Goal: Information Seeking & Learning: Learn about a topic

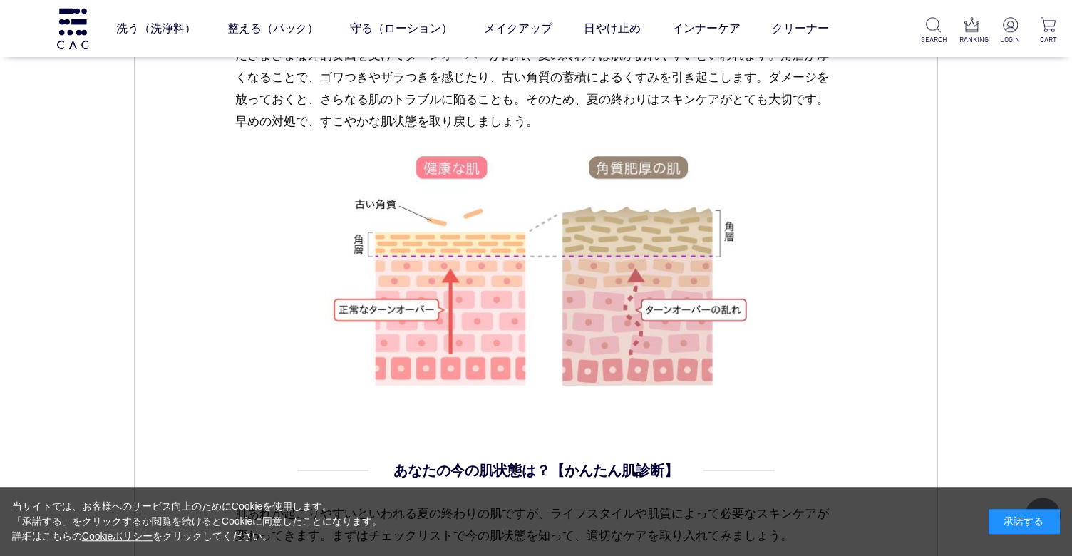
scroll to position [1039, 0]
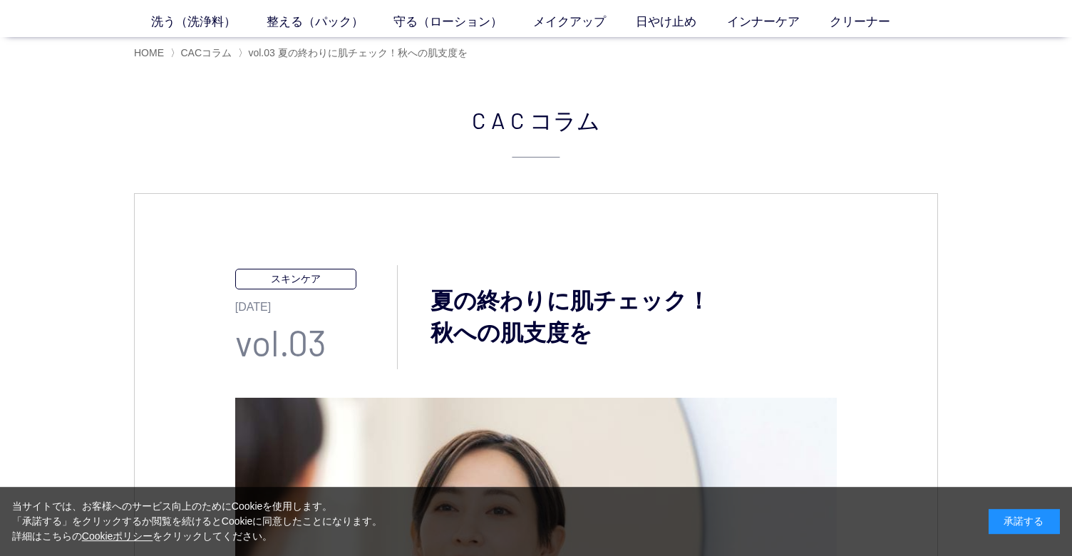
scroll to position [103, 0]
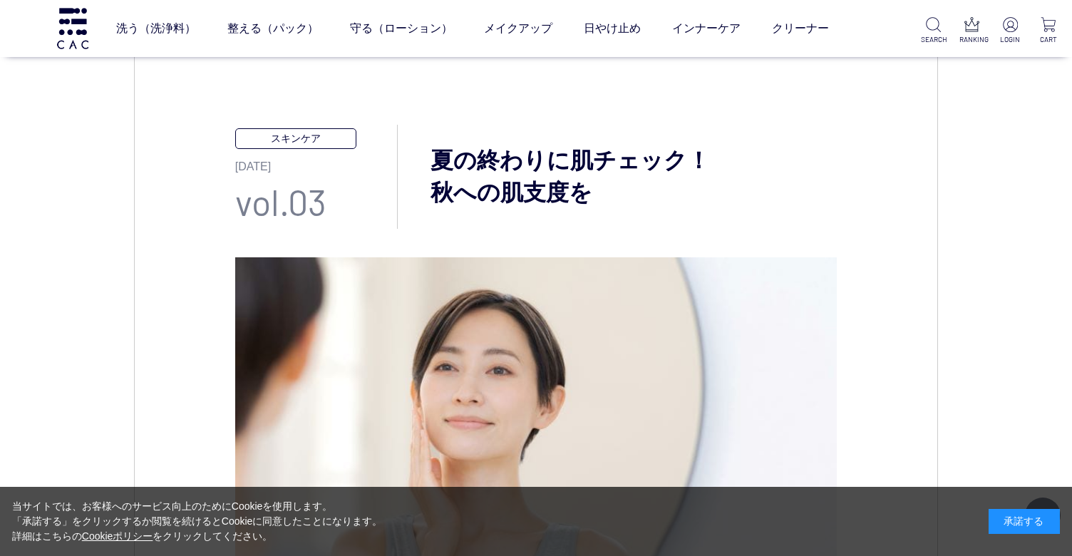
drag, startPoint x: 431, startPoint y: 155, endPoint x: 600, endPoint y: 192, distance: 172.9
click at [600, 192] on h3 "夏の終わりに肌チェック！ 秋への肌支度を" at bounding box center [618, 177] width 440 height 64
copy h3 "夏の終わりに肌チェック！ 秋への肌支度を"
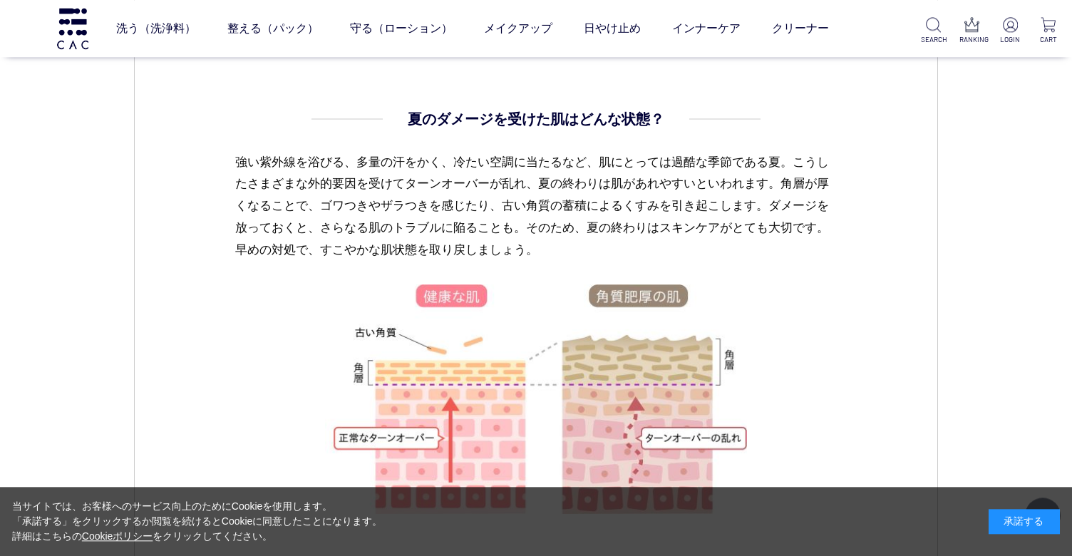
scroll to position [935, 0]
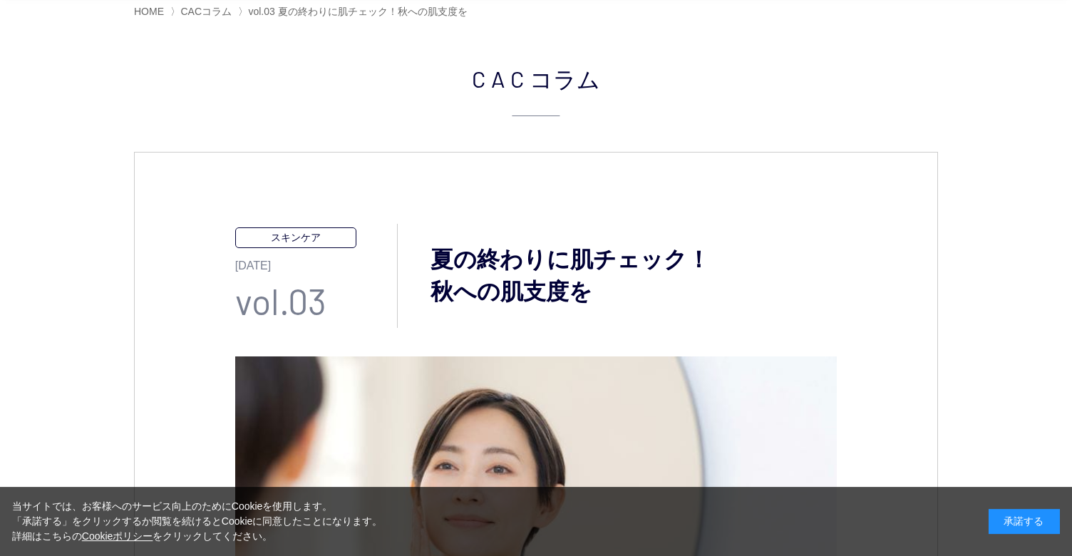
scroll to position [103, 0]
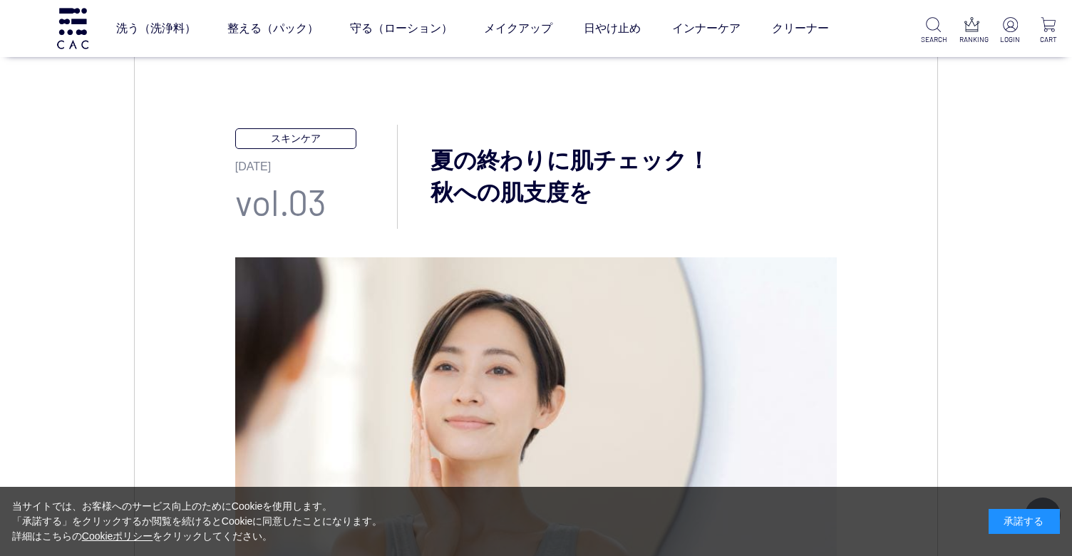
drag, startPoint x: 453, startPoint y: 158, endPoint x: 655, endPoint y: 207, distance: 208.2
click at [655, 207] on h3 "夏の終わりに肌チェック！ 秋への肌支度を" at bounding box center [618, 177] width 440 height 64
copy h3 "夏の終わりに肌チェック！ 秋への肌支度を"
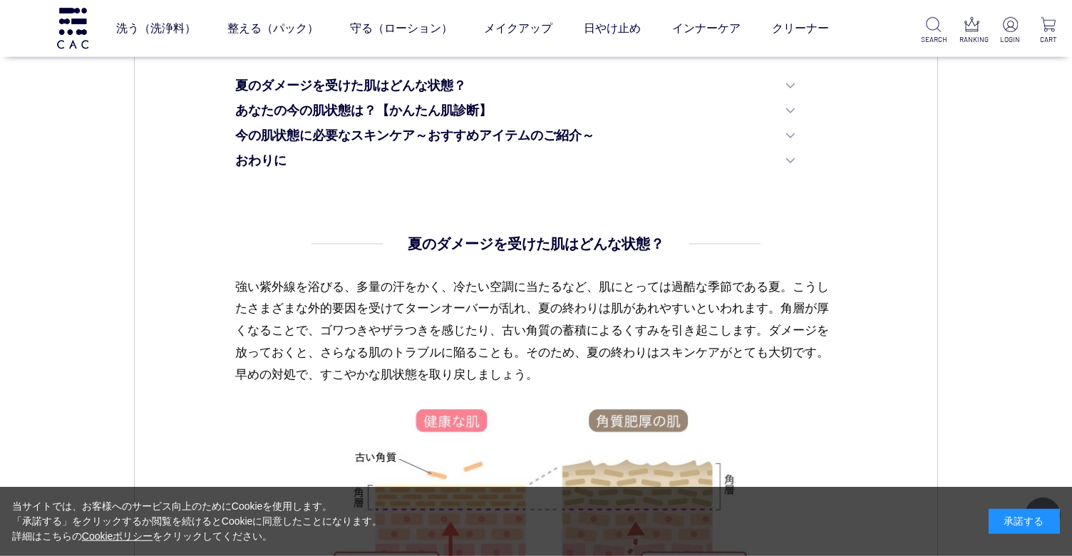
scroll to position [831, 0]
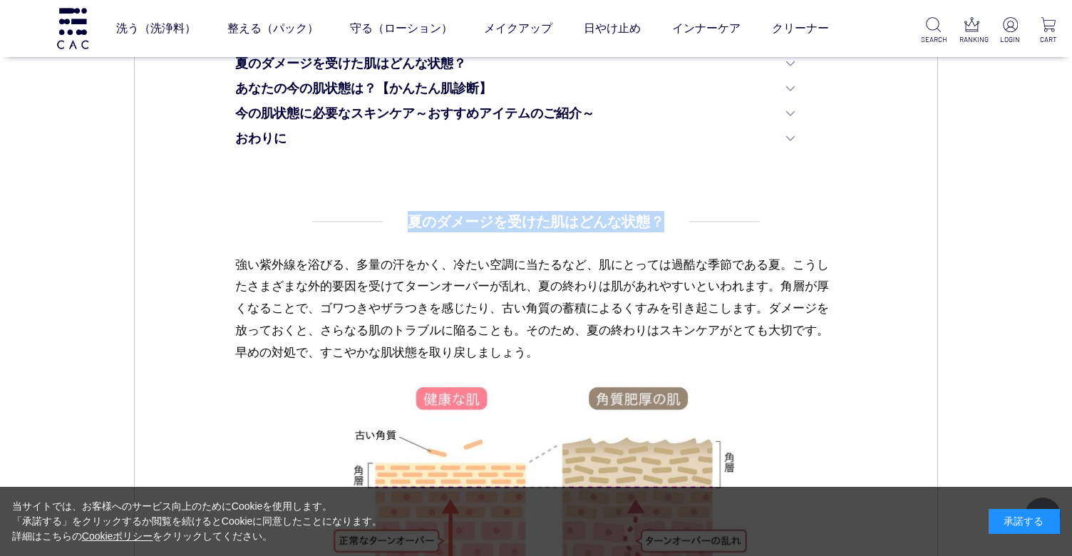
drag, startPoint x: 476, startPoint y: 220, endPoint x: 667, endPoint y: 230, distance: 191.4
click at [667, 230] on dd "夏のダメージを受けた肌はどんな状態？ 強い紫外線を浴びる、多量の汗をかく、冷たい空調に当たるなど、肌にとっては過酷な季節である夏。こうしたさまざまな外的要因を…" at bounding box center [536, 422] width 603 height 423
copy h4 "夏のダメージを受けた肌はどんな状態？"
drag, startPoint x: 357, startPoint y: 290, endPoint x: 312, endPoint y: 290, distance: 44.9
click at [356, 290] on p "強い紫外線を浴びる、多量の汗をかく、冷たい空調に当たるなど、肌にとっては過酷な季節である夏。こうしたさまざまな外的要因を受けてターンオーバーが乱れ、夏の終わり…" at bounding box center [536, 320] width 603 height 133
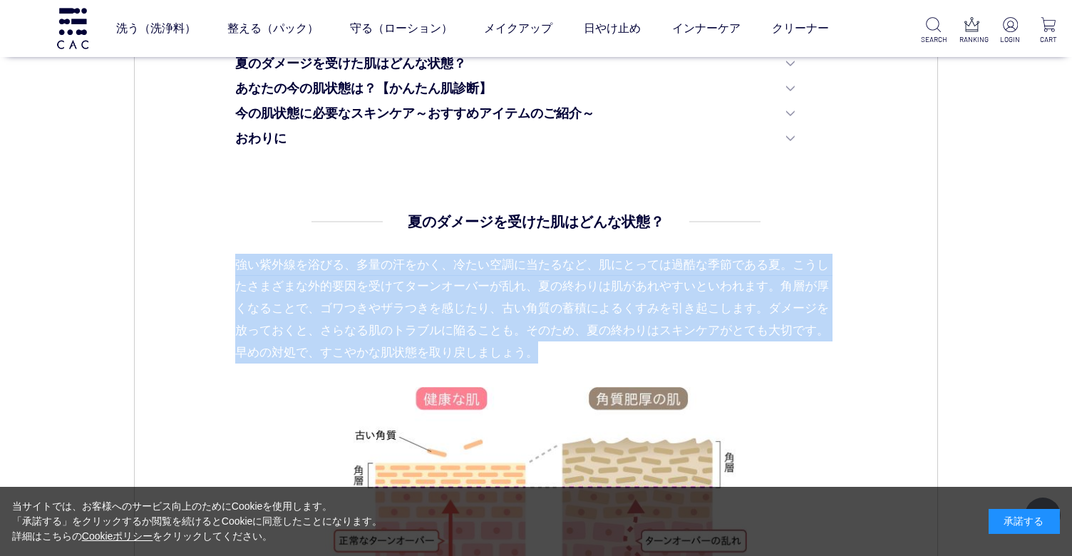
drag, startPoint x: 237, startPoint y: 261, endPoint x: 597, endPoint y: 354, distance: 372.0
click at [597, 354] on p "強い紫外線を浴びる、多量の汗をかく、冷たい空調に当たるなど、肌にとっては過酷な季節である夏。こうしたさまざまな外的要因を受けてターンオーバーが乱れ、夏の終わり…" at bounding box center [536, 320] width 603 height 133
copy p "強い紫外線を浴びる、多量の汗をかく、冷たい空調に当たるなど、肌にとっては過酷な季節である夏。こうしたさまざまな外的要因を受けてターンオーバーが乱れ、夏の終わり…"
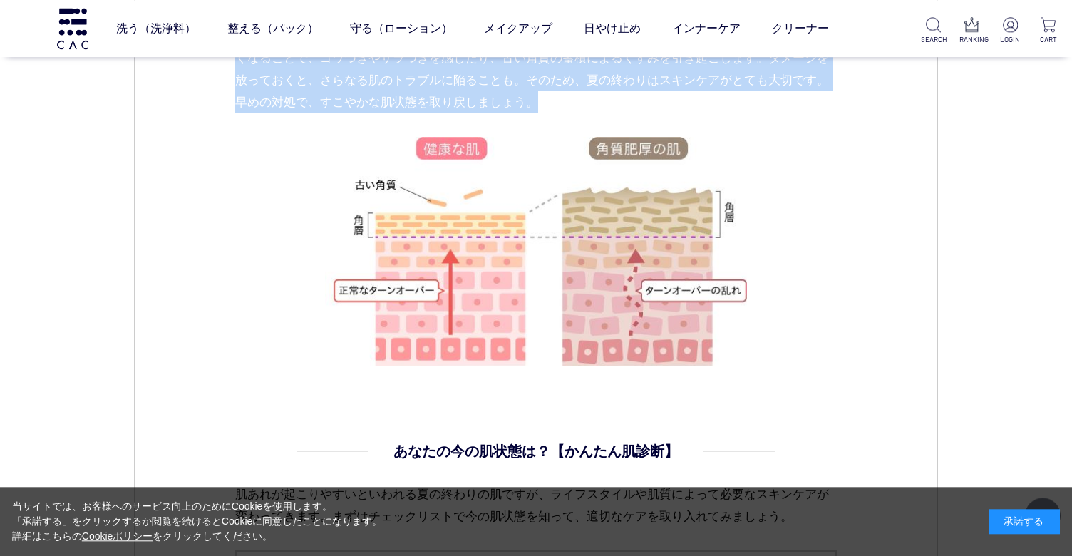
scroll to position [1142, 0]
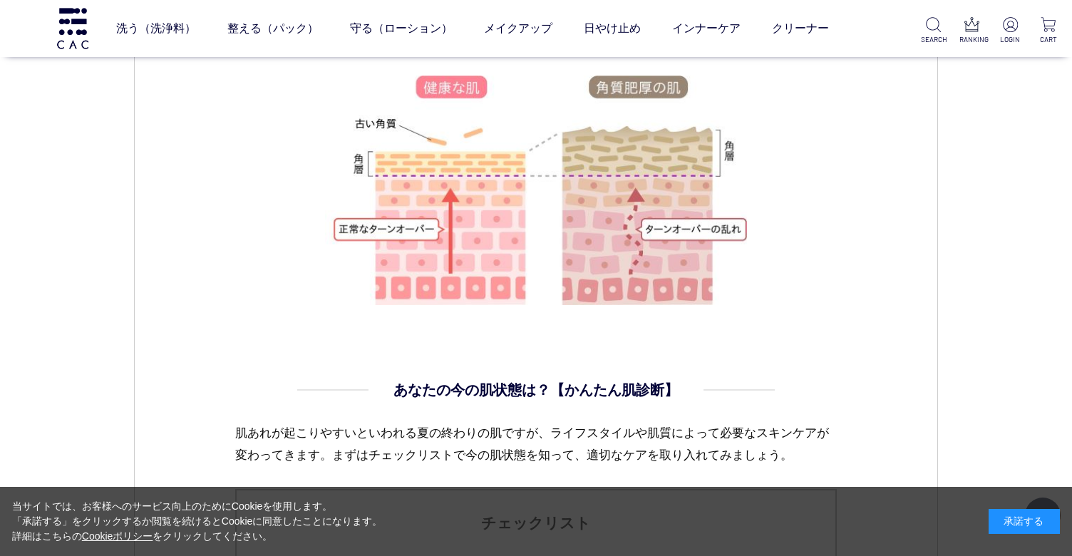
copy p "強い紫外線を浴びる、多量の汗をかく、冷たい空調に当たるなど、肌にとっては過酷な季節である夏。こうしたさまざまな外的要因を受けてターンオーバーが乱れ、夏の終わり…"
drag, startPoint x: 391, startPoint y: 386, endPoint x: 682, endPoint y: 390, distance: 291.0
copy h4 "あなたの今の肌状態は？【かんたん肌診断】"
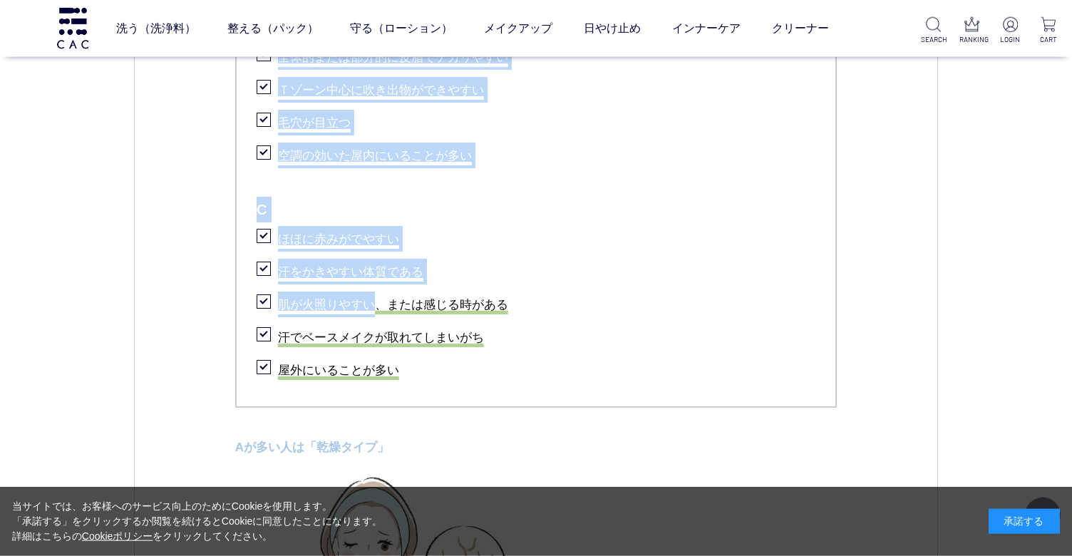
scroll to position [1974, 0]
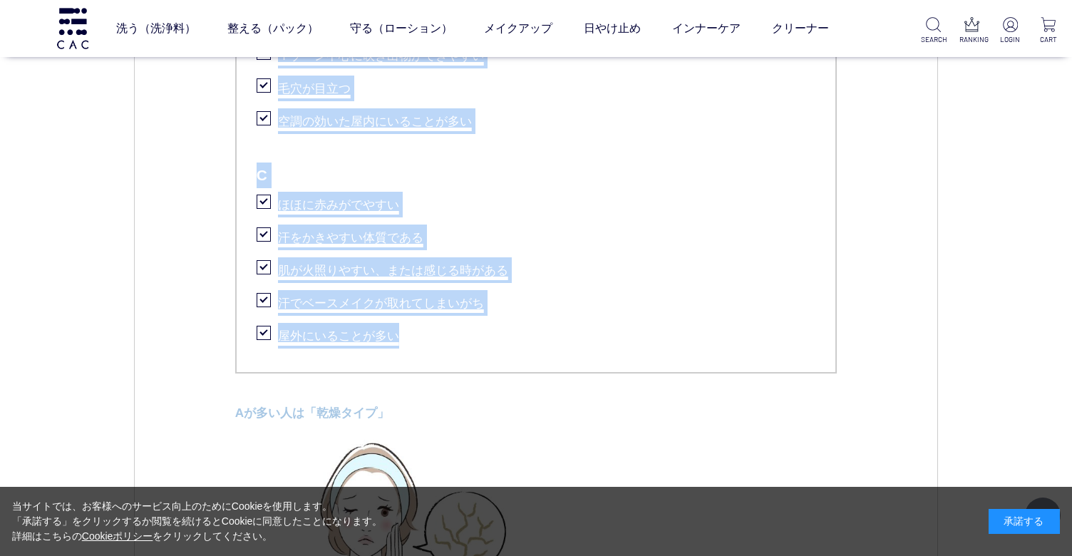
drag, startPoint x: 258, startPoint y: 262, endPoint x: 524, endPoint y: 320, distance: 272.3
click at [522, 319] on ul "チェックリスト A 日中に乾燥を感じる 夏でも皮脂があまり気にならない 夕方になると顔色が冴えない 目もとや口もとに小じわが現れやすい 冷え性である B 部分…" at bounding box center [536, 16] width 603 height 716
copy ul "A 日中に乾燥を感じる 夏でも皮脂があまり気にならない 夕方になると顔色が冴えない 目もとや口もとに小じわが現れやすい 冷え性である B 部分的に乾燥が気にな…"
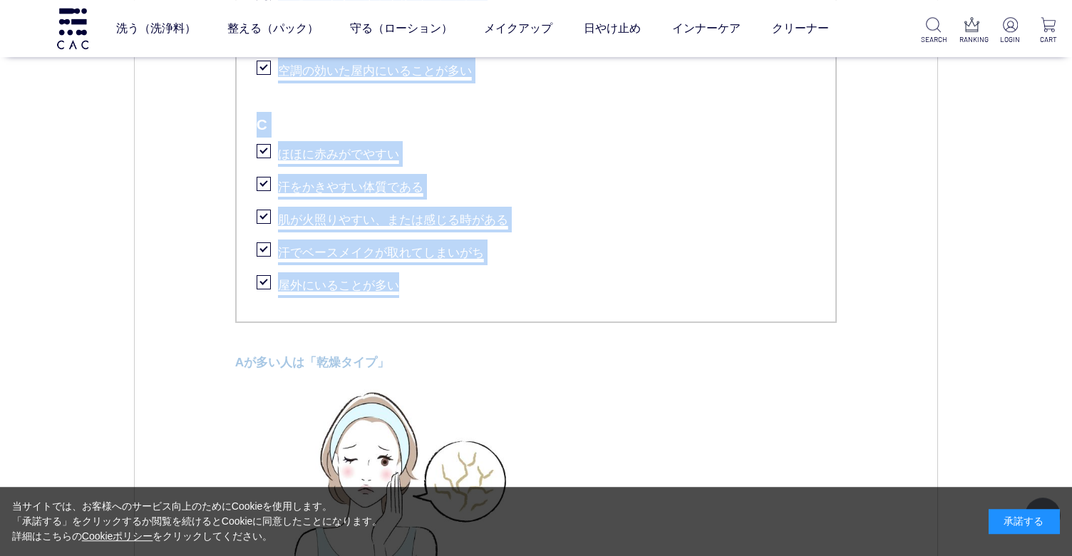
scroll to position [2078, 0]
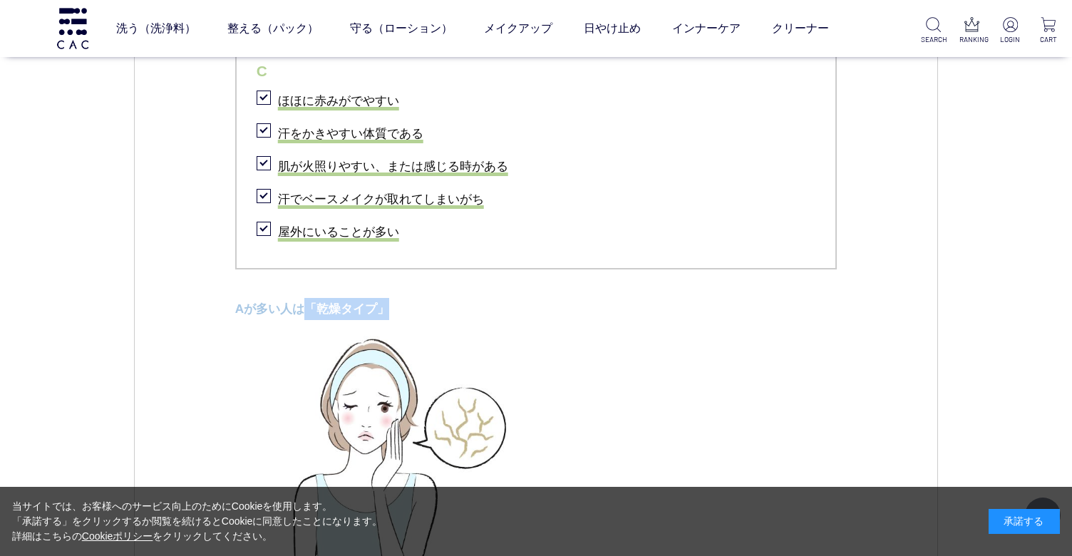
drag, startPoint x: 309, startPoint y: 304, endPoint x: 393, endPoint y: 304, distance: 84.1
click at [393, 304] on p "Aが多い人は「乾燥タイプ」" at bounding box center [536, 309] width 603 height 22
copy p "「乾燥タイプ」"
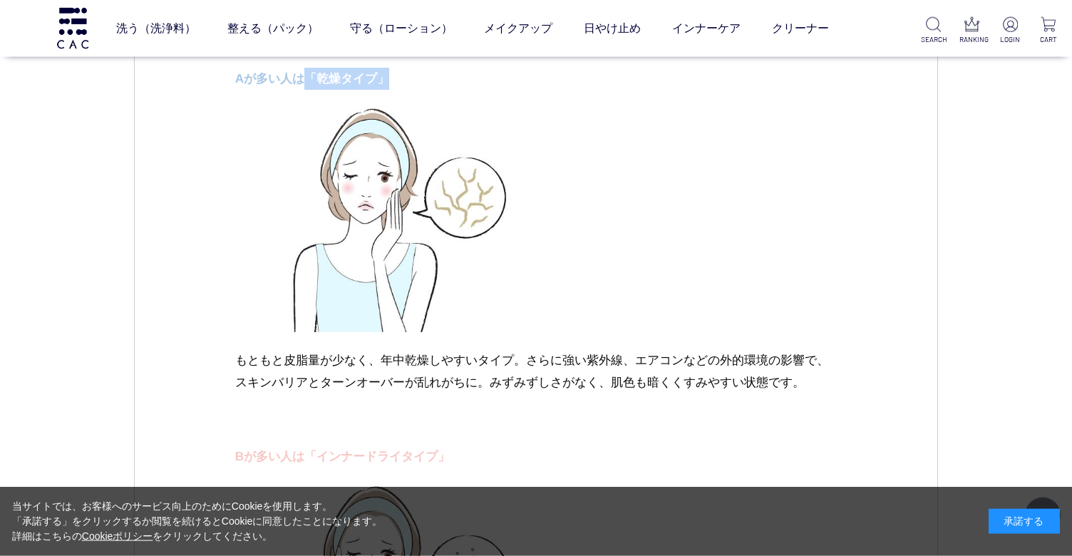
scroll to position [2389, 0]
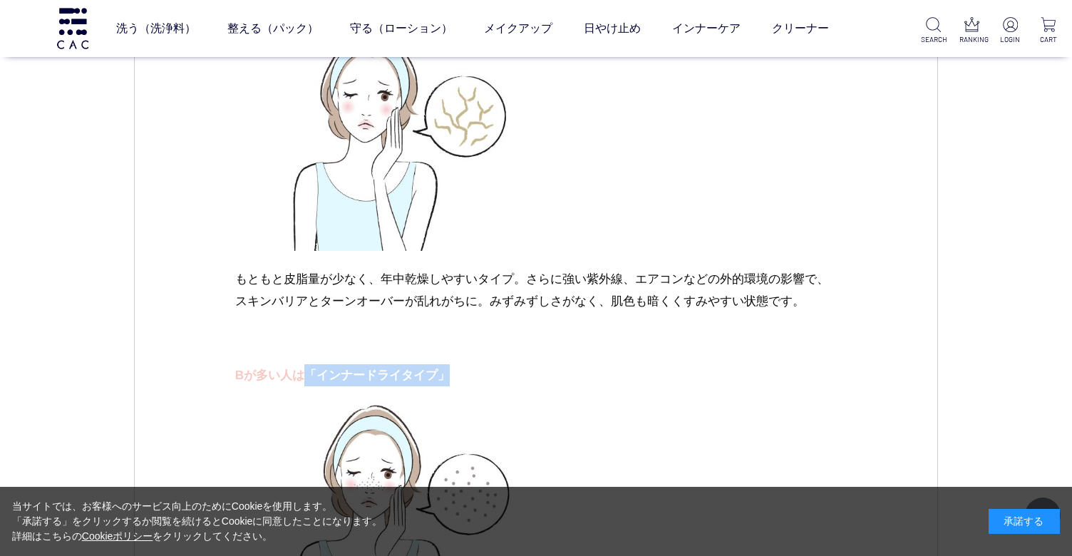
drag, startPoint x: 309, startPoint y: 372, endPoint x: 501, endPoint y: 372, distance: 191.1
click at [501, 372] on p "Bが多い人は「インナードライタイプ」" at bounding box center [536, 375] width 603 height 22
copy p "「インナードライタイプ」"
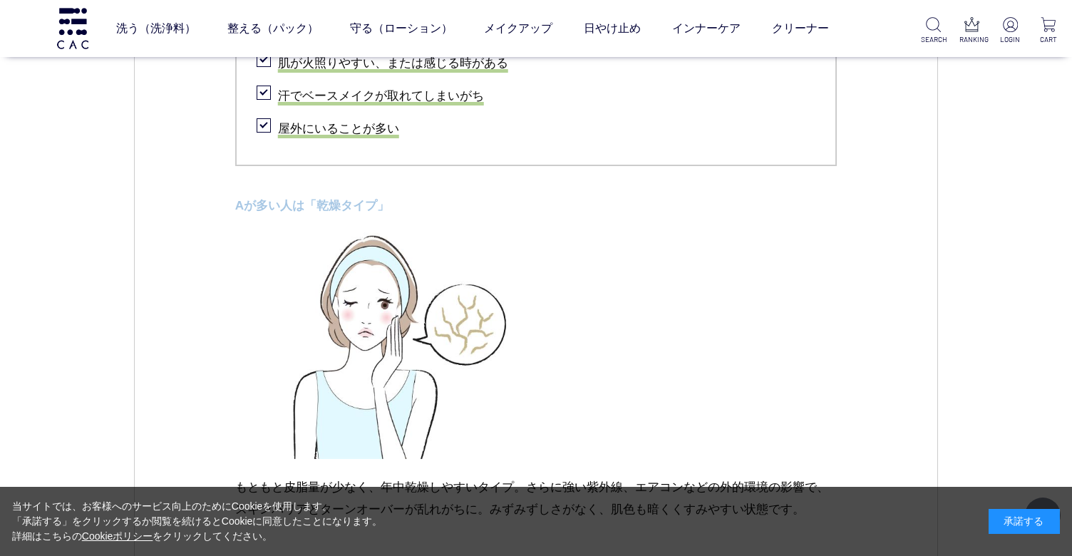
scroll to position [2285, 0]
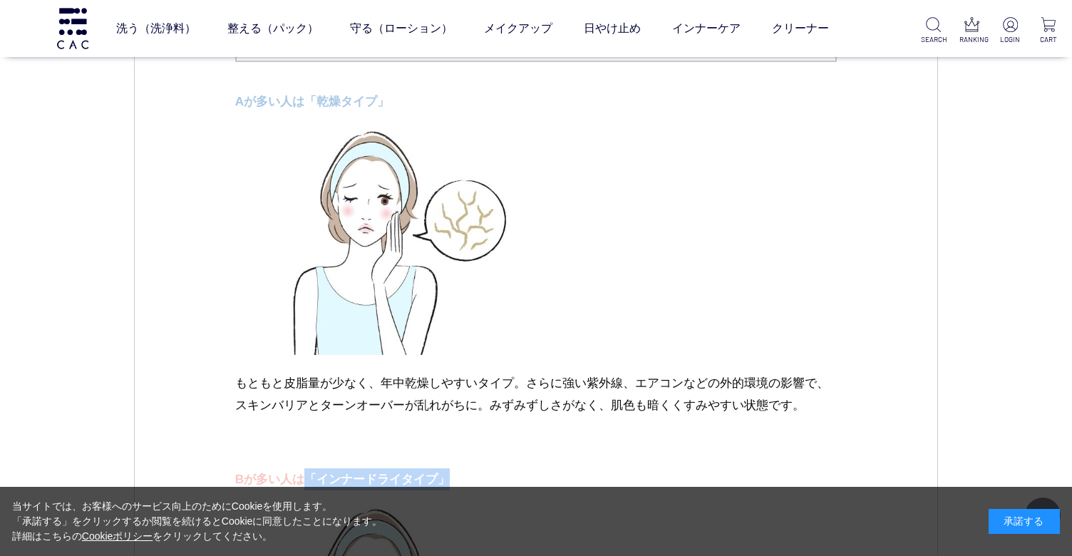
drag, startPoint x: 236, startPoint y: 377, endPoint x: 917, endPoint y: 412, distance: 681.8
copy p "もともと皮脂量が少なく、年中乾燥しやすいタイプ。さらに強い紫外線、エアコンなどの外的環境の影響で、スキンバリアとターンオーバーが乱れがちに。みずみずしさがなく…"
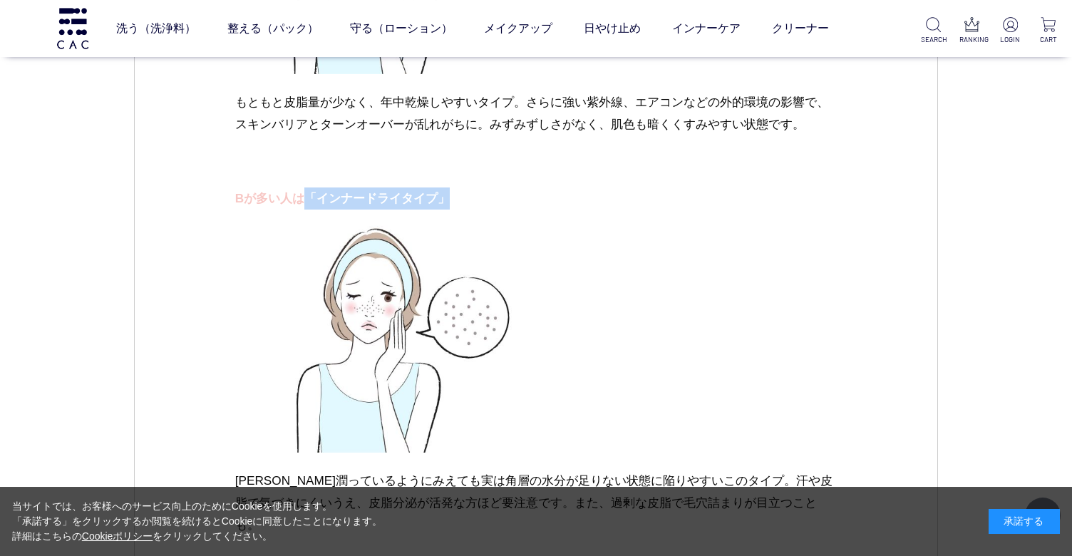
scroll to position [2597, 0]
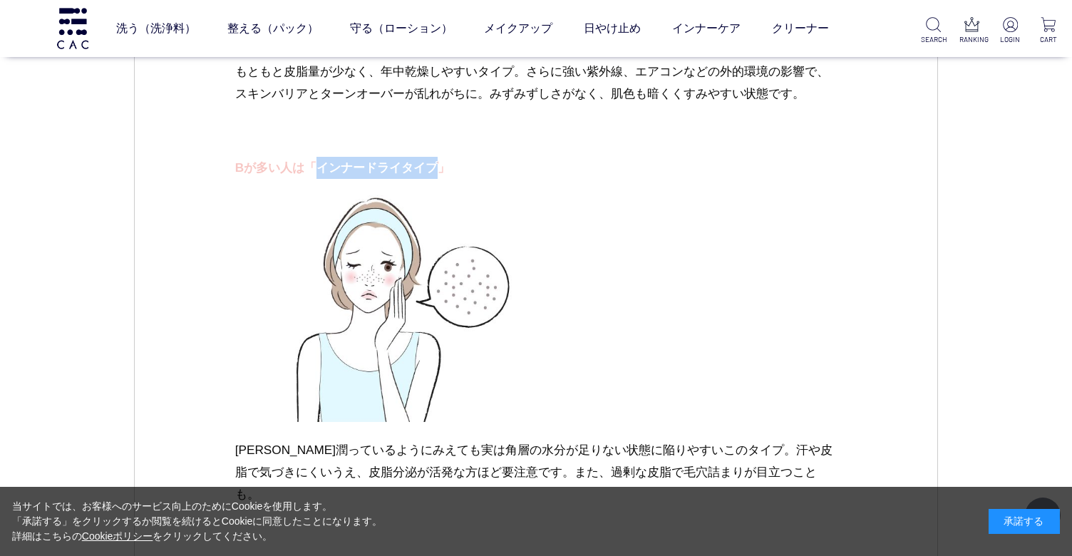
drag, startPoint x: 320, startPoint y: 163, endPoint x: 439, endPoint y: 161, distance: 118.4
click at [439, 161] on p "Bが多い人は「インナードライタイプ」" at bounding box center [536, 168] width 603 height 22
click at [749, 252] on p at bounding box center [536, 309] width 603 height 260
click at [354, 322] on img at bounding box center [385, 300] width 301 height 243
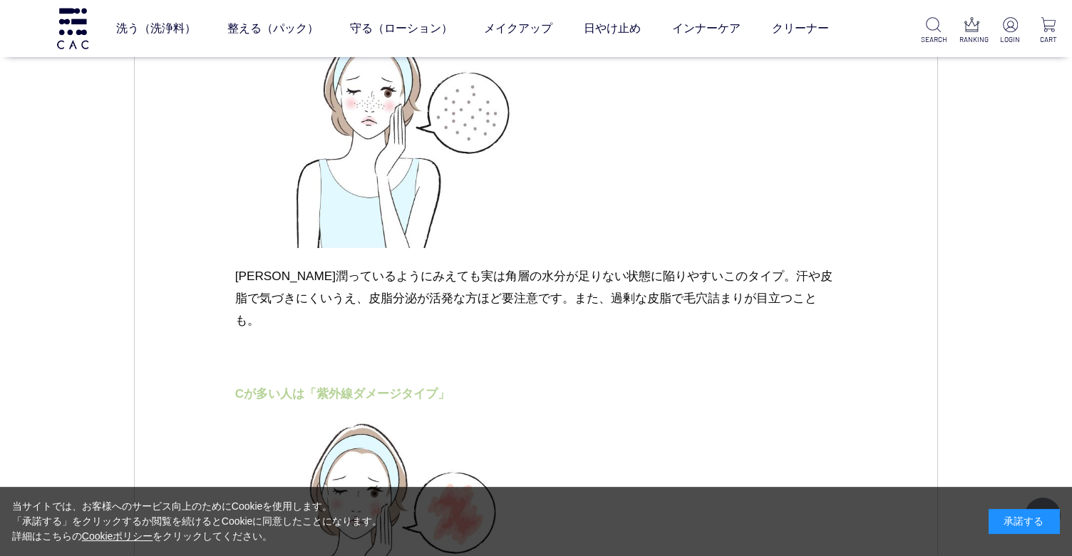
scroll to position [2804, 0]
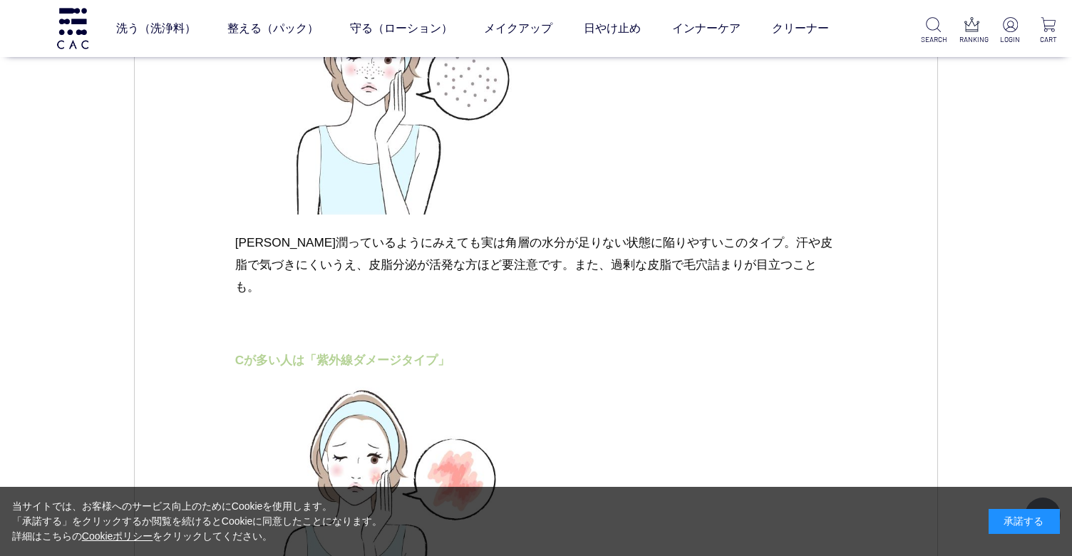
drag, startPoint x: 234, startPoint y: 233, endPoint x: 237, endPoint y: 240, distance: 7.3
click at [235, 236] on div "スキンケア [DATE] vol.03 夏の終わりに肌チェック！ 秋への肌支度を CONTENTS 夏のダメージを受けた肌はどんな状態？ あなたの今の肌状態は…" at bounding box center [536, 97] width 804 height 5490
drag, startPoint x: 236, startPoint y: 240, endPoint x: 911, endPoint y: 277, distance: 675.6
click at [911, 277] on div "スキンケア [DATE] vol.03 夏の終わりに肌チェック！ 秋への肌支度を CONTENTS 夏のダメージを受けた肌はどんな状態？ あなたの今の肌状態は…" at bounding box center [536, 97] width 804 height 5490
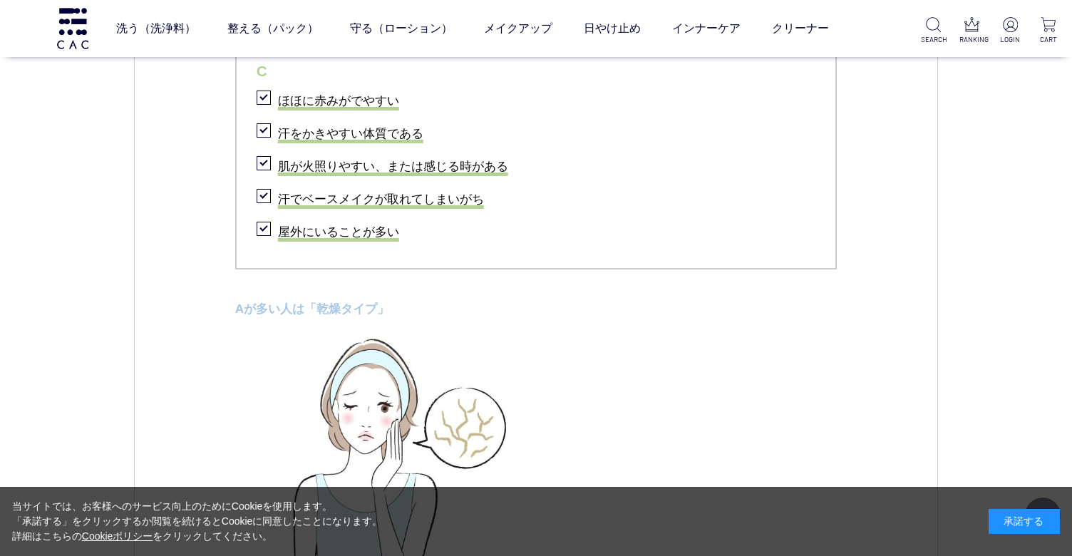
scroll to position [1662, 0]
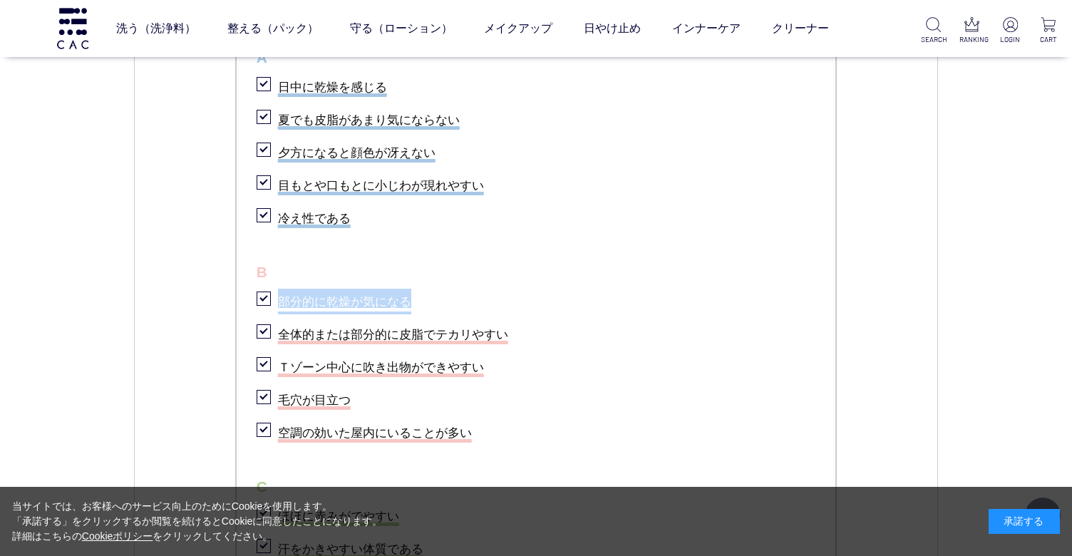
drag, startPoint x: 327, startPoint y: 298, endPoint x: 478, endPoint y: 297, distance: 151.9
click at [478, 297] on li "部分的に乾燥が気になる" at bounding box center [537, 299] width 560 height 29
click at [312, 313] on li "部分的に乾燥が気になる" at bounding box center [537, 299] width 560 height 29
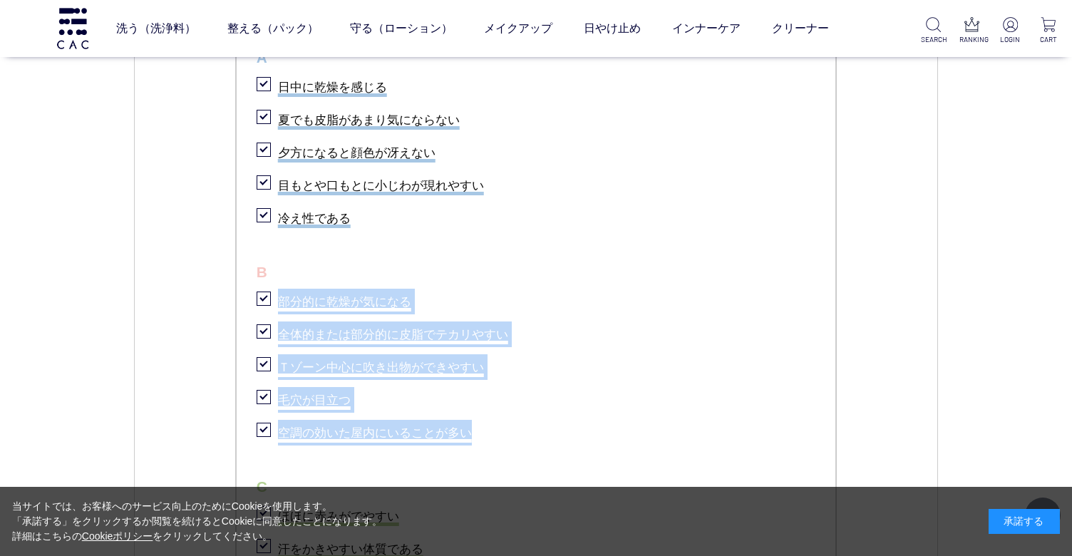
drag, startPoint x: 286, startPoint y: 302, endPoint x: 506, endPoint y: 434, distance: 256.8
click at [506, 434] on ul "チェックリスト A 日中に乾燥を感じる 夏でも皮脂があまり気にならない 夕方になると顔色が冴えない 目もとや口もとに小じわが現れやすい 冷え性である B 部分…" at bounding box center [536, 327] width 603 height 716
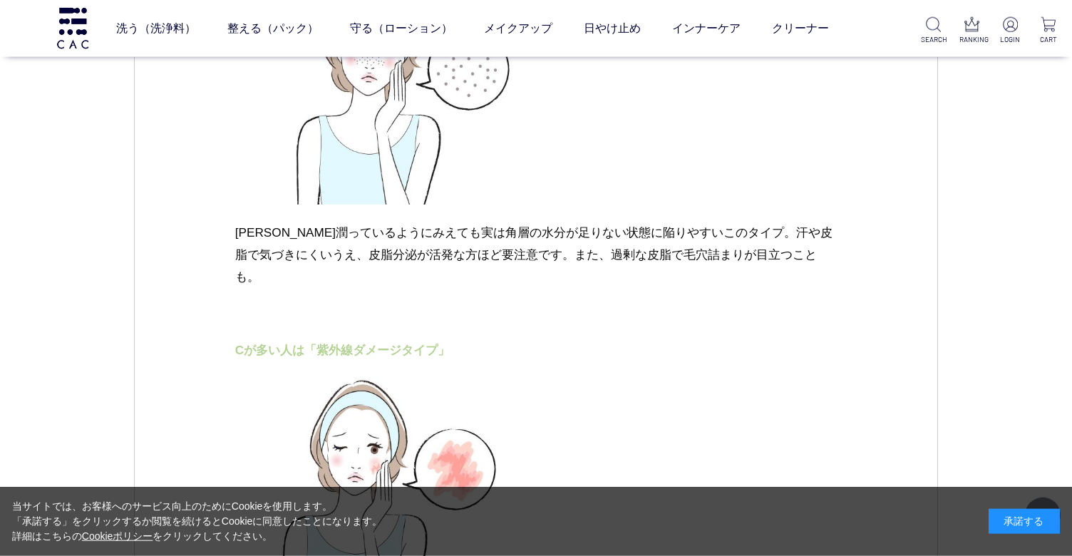
scroll to position [2908, 0]
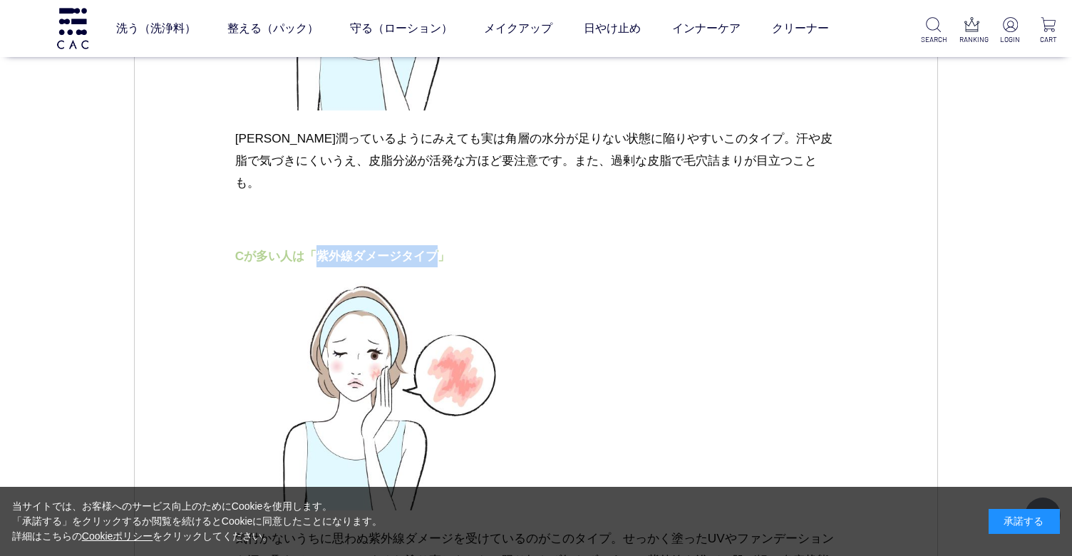
drag, startPoint x: 319, startPoint y: 231, endPoint x: 437, endPoint y: 232, distance: 117.7
click at [437, 245] on p "Cが多い人は「紫外線ダメージタイプ」" at bounding box center [536, 256] width 603 height 22
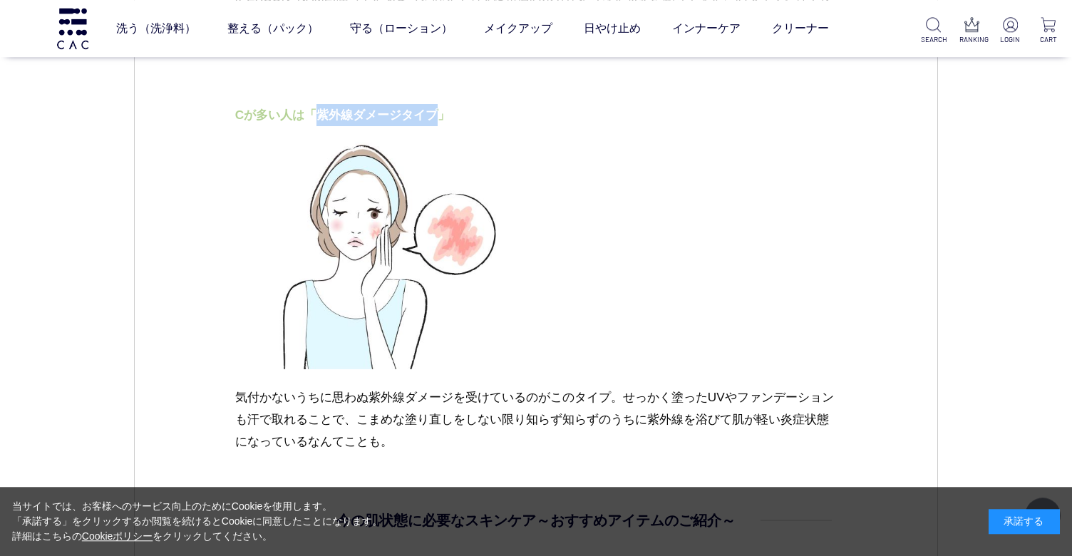
scroll to position [3117, 0]
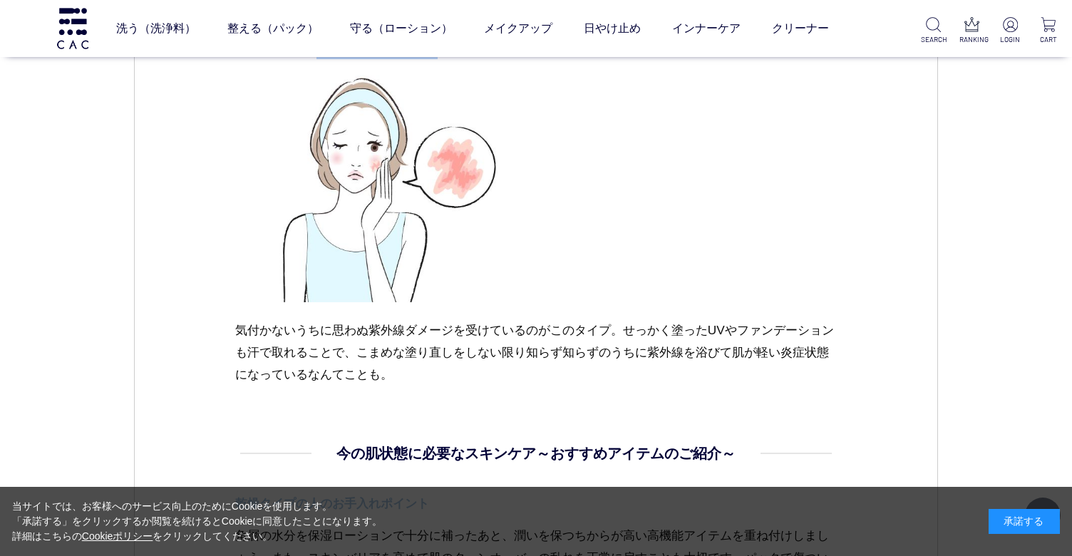
drag, startPoint x: 237, startPoint y: 303, endPoint x: 474, endPoint y: 364, distance: 245.2
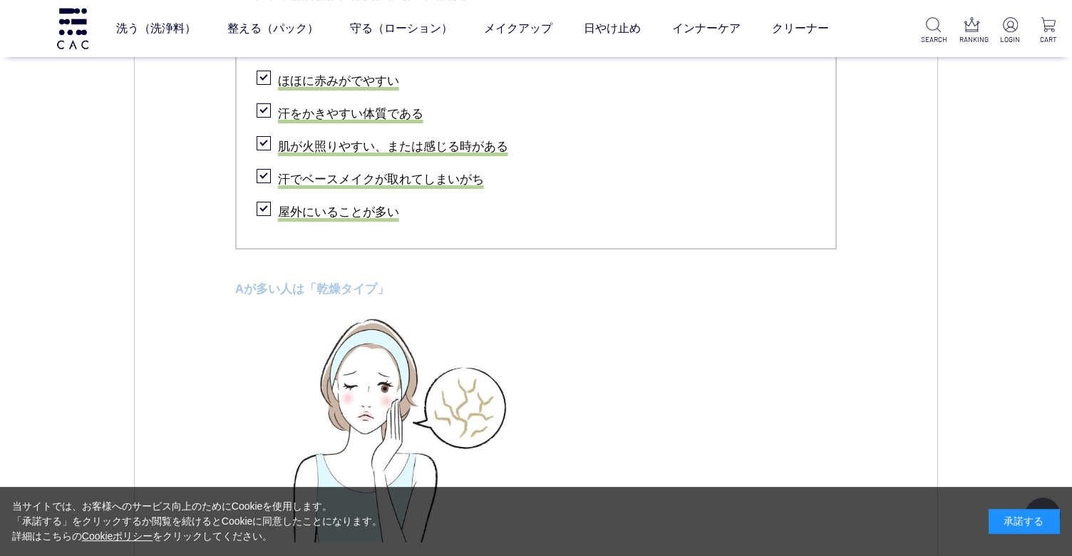
scroll to position [1974, 0]
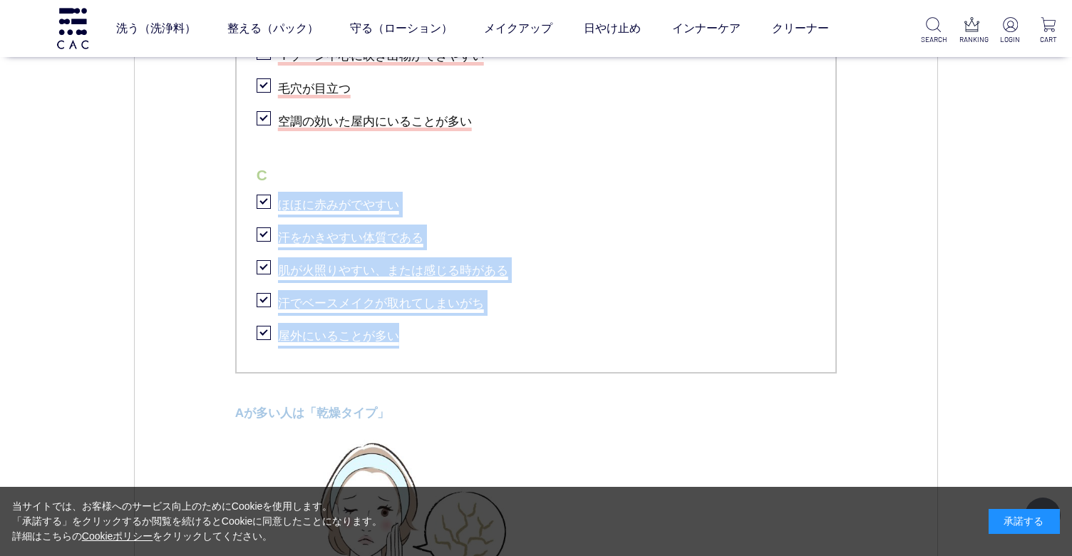
drag, startPoint x: 279, startPoint y: 203, endPoint x: 499, endPoint y: 327, distance: 253.2
click at [499, 327] on ul "チェックリスト A 日中に乾燥を感じる 夏でも皮脂があまり気にならない 夕方になると顔色が冴えない 目もとや口もとに小じわが現れやすい 冷え性である B 部分…" at bounding box center [536, 16] width 603 height 716
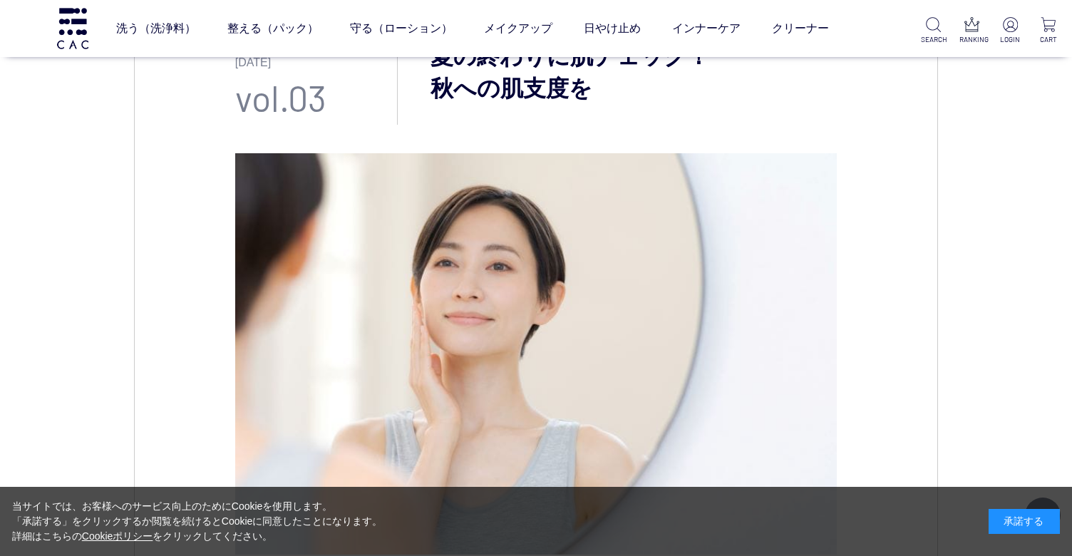
scroll to position [0, 0]
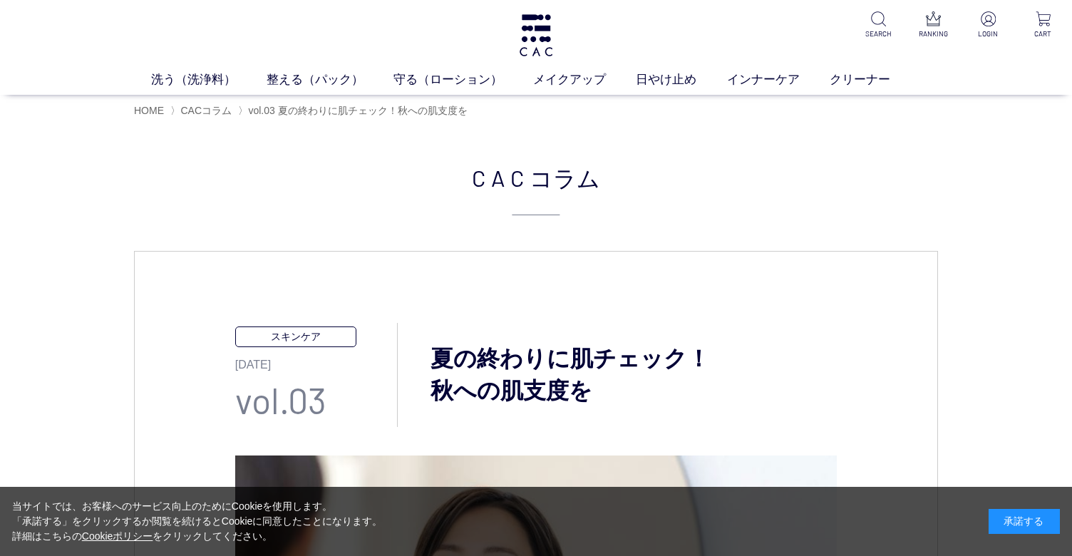
drag, startPoint x: 36, startPoint y: 352, endPoint x: 68, endPoint y: 347, distance: 31.8
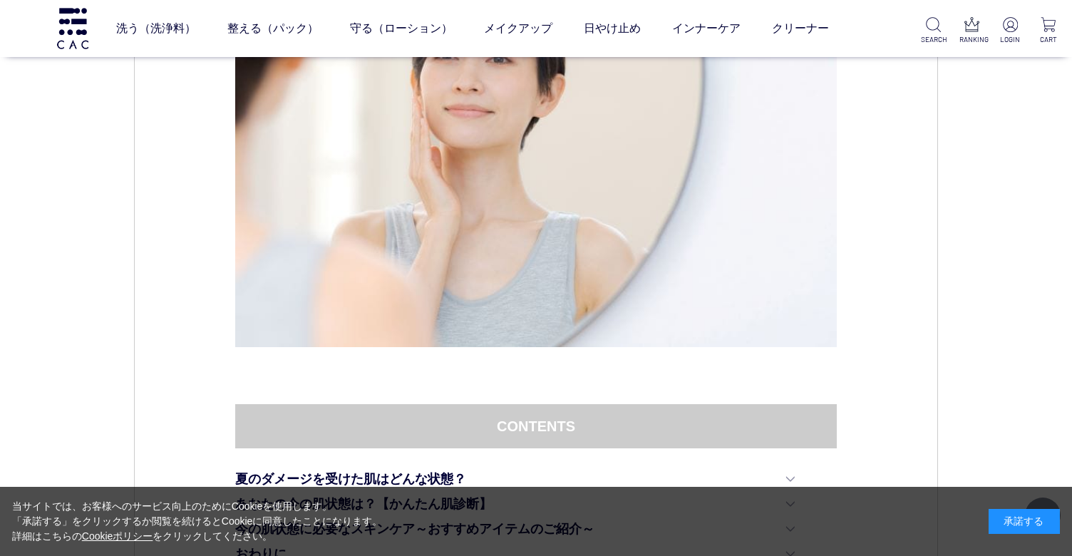
scroll to position [831, 0]
